Goal: Check status: Check status

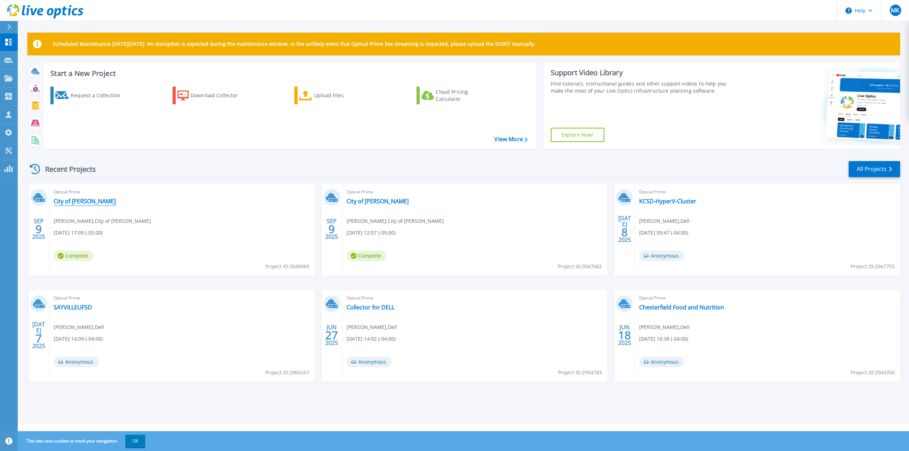
click at [72, 203] on link "City of [PERSON_NAME]" at bounding box center [85, 201] width 62 height 7
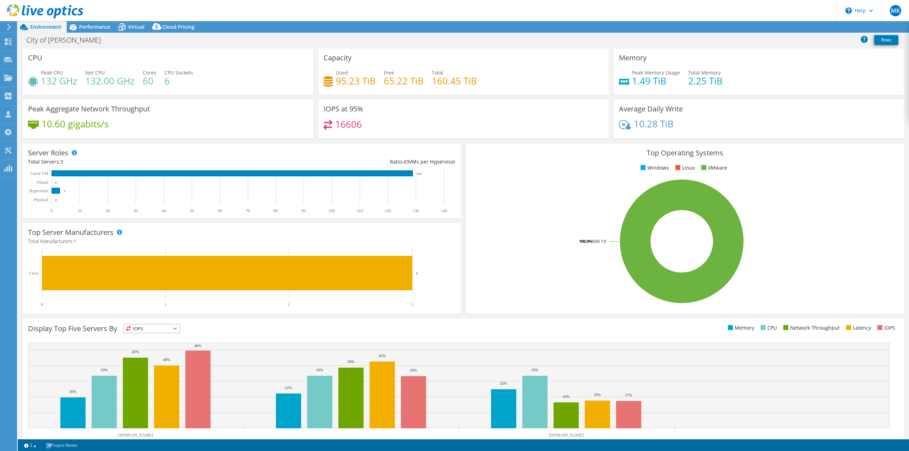
select select "USD"
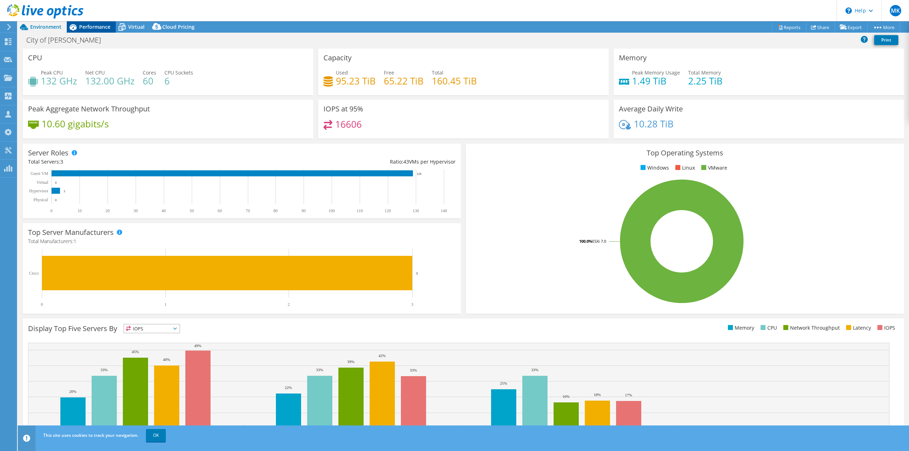
click at [87, 29] on span "Performance" at bounding box center [94, 26] width 31 height 7
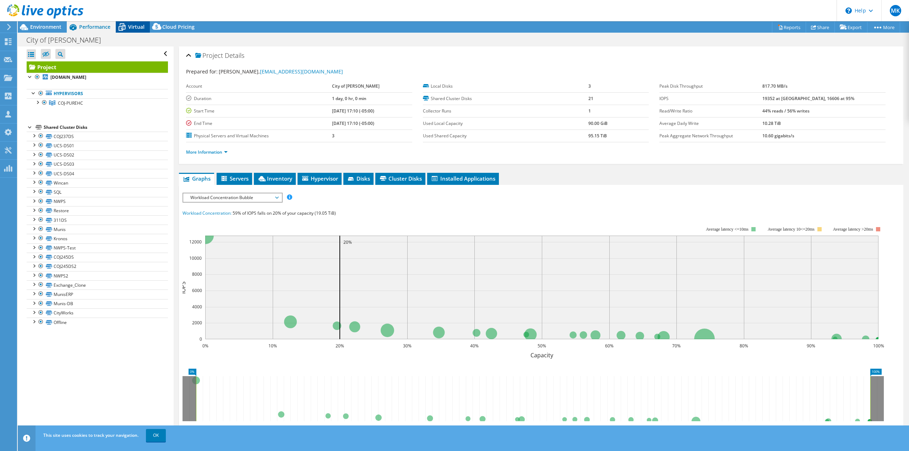
click at [127, 26] on icon at bounding box center [122, 27] width 12 height 12
